Goal: Find specific page/section: Find specific page/section

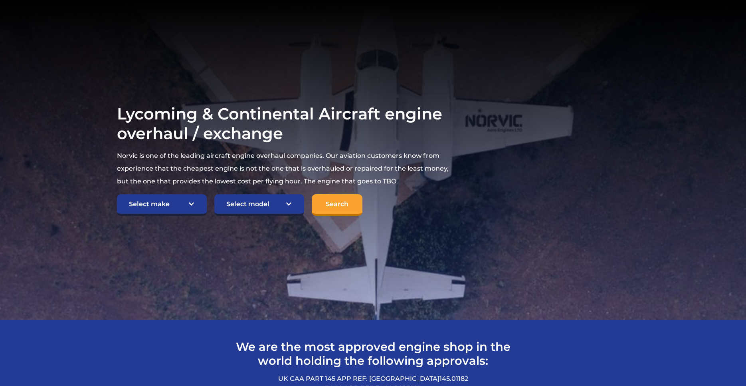
scroll to position [122, 0]
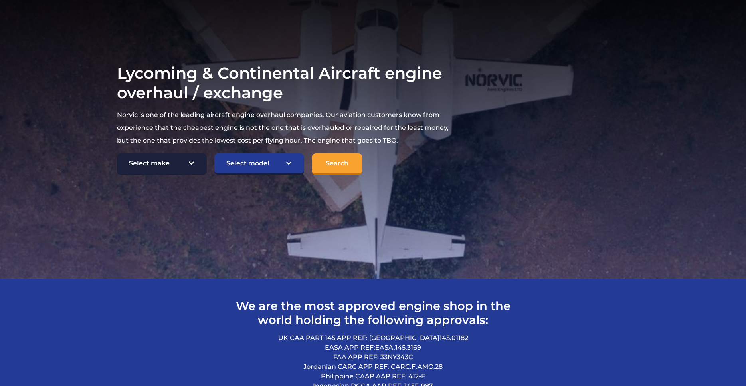
click at [117, 153] on select "Select make TCM Continental Lycoming" at bounding box center [162, 164] width 90 height 22
select select "Lycoming"
click option "Lycoming" at bounding box center [0, 0] width 0 height 0
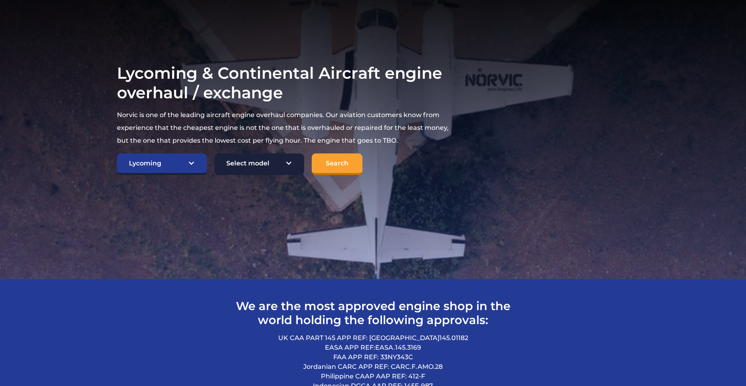
click at [214, 153] on select "Select model American Champion 7KCAB Bellanca Citabria IO-320-E2A Beech 23 Musk…" at bounding box center [259, 164] width 90 height 22
select select "638"
click option "Beech Skipper O-235-L2C" at bounding box center [0, 0] width 0 height 0
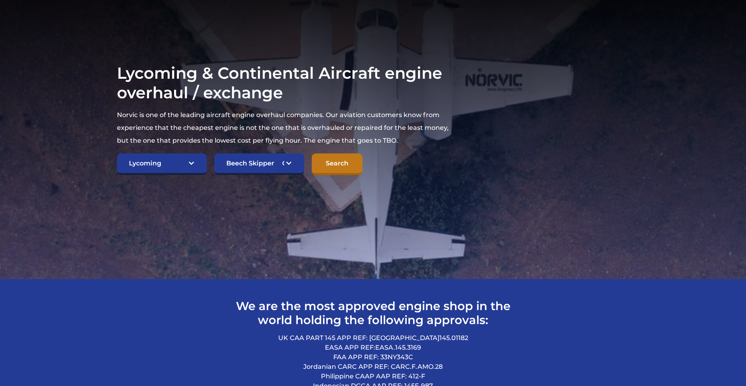
click at [337, 163] on input "Search" at bounding box center [337, 164] width 51 height 22
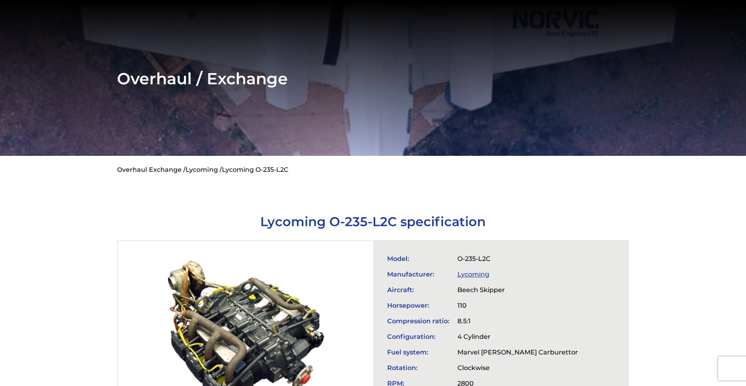
scroll to position [122, 0]
